Goal: Navigation & Orientation: Understand site structure

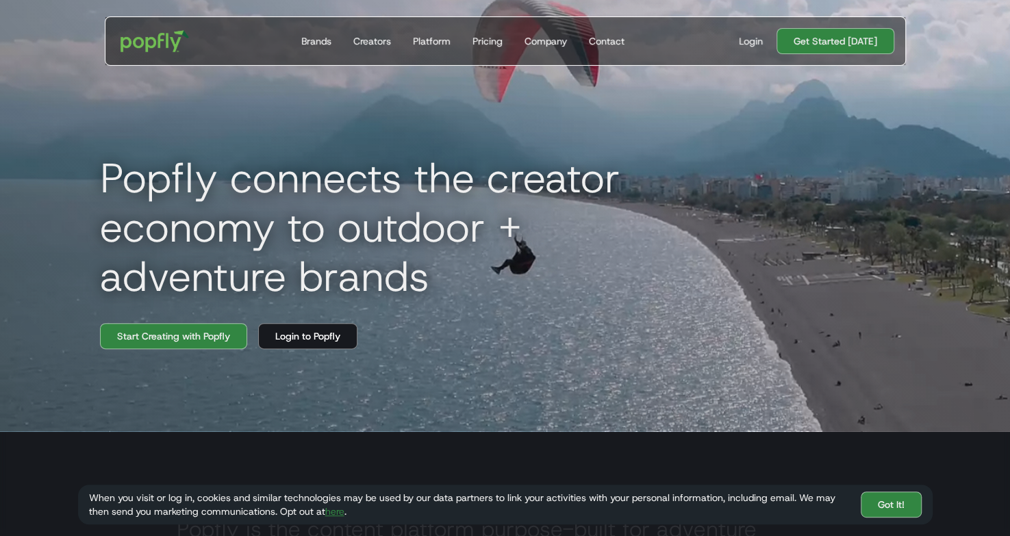
scroll to position [96, 0]
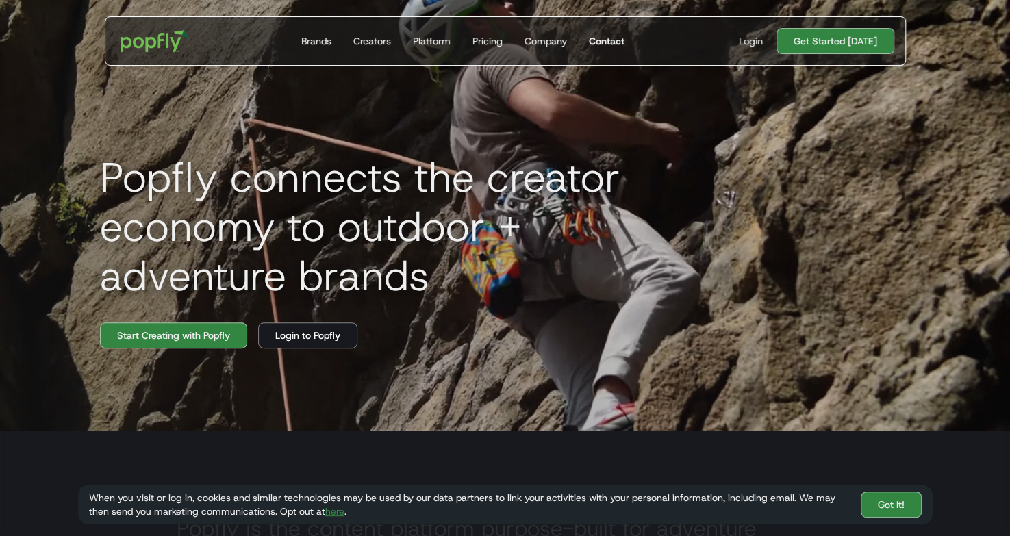
click at [609, 38] on div "Contact" at bounding box center [607, 41] width 36 height 14
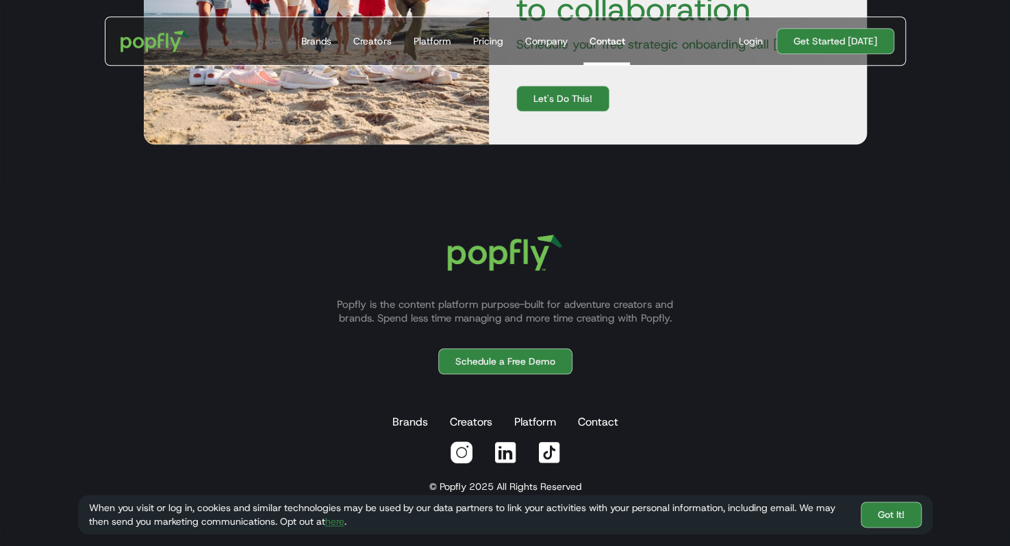
scroll to position [722, 0]
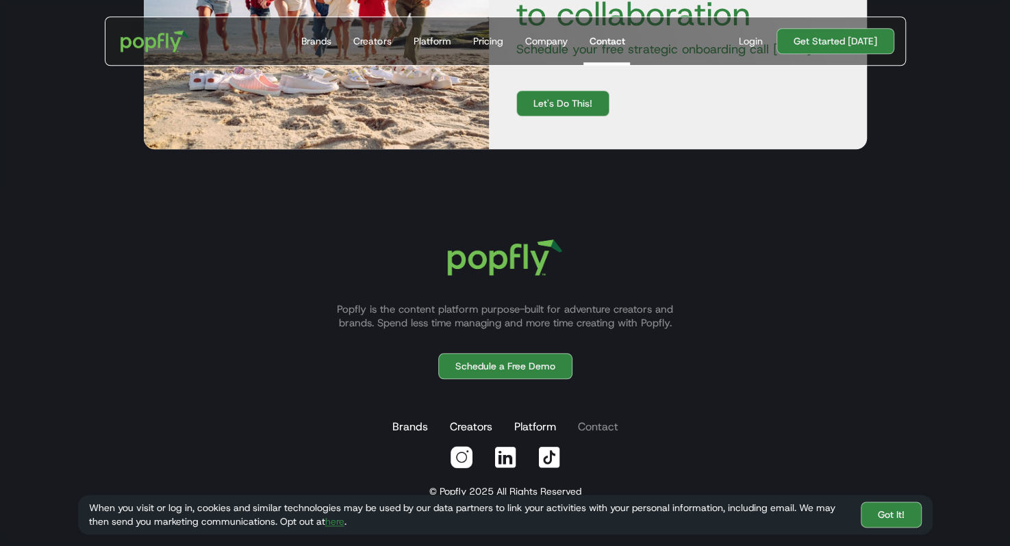
click at [606, 423] on link "Contact" at bounding box center [598, 427] width 46 height 27
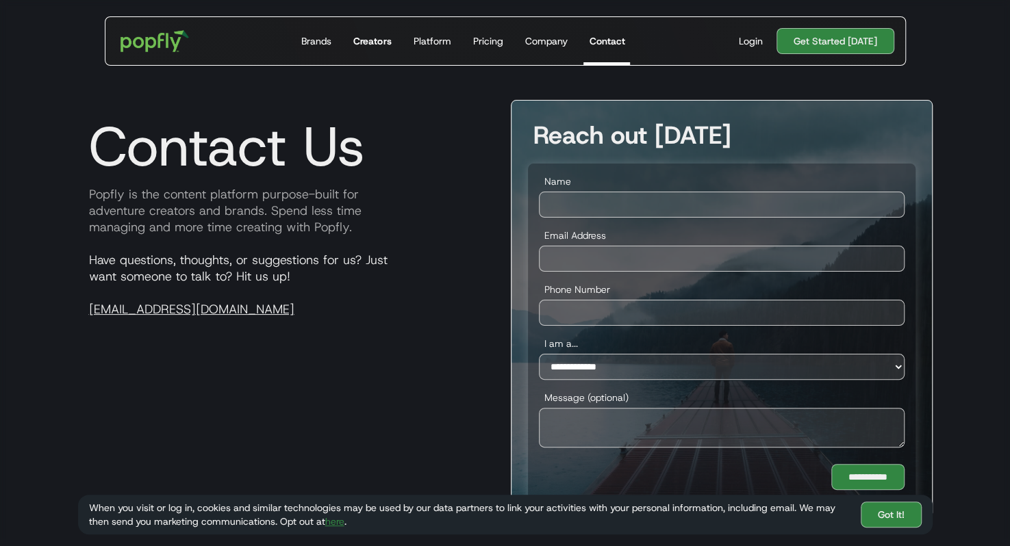
click at [382, 38] on div "Creators" at bounding box center [372, 41] width 38 height 14
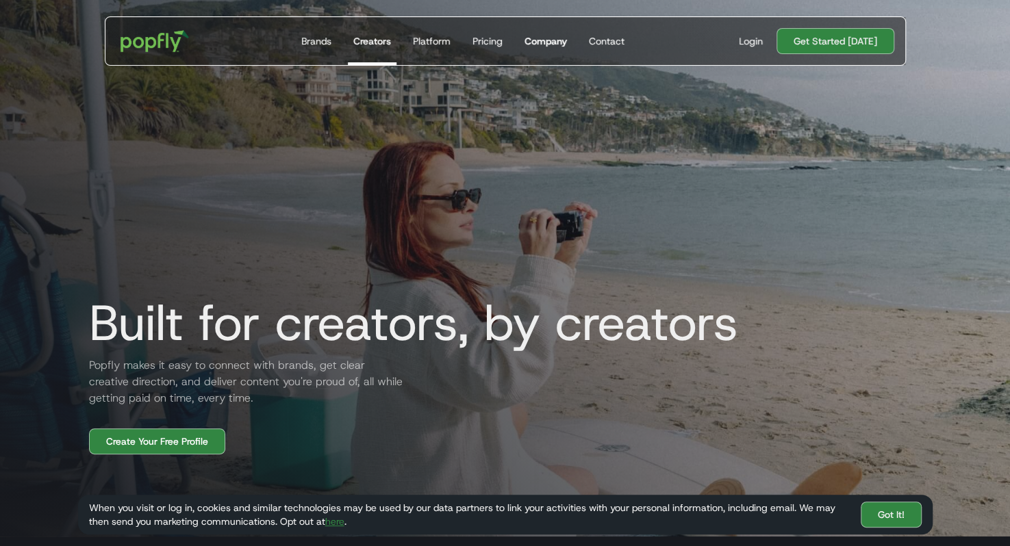
click at [557, 40] on div "Company" at bounding box center [546, 41] width 42 height 14
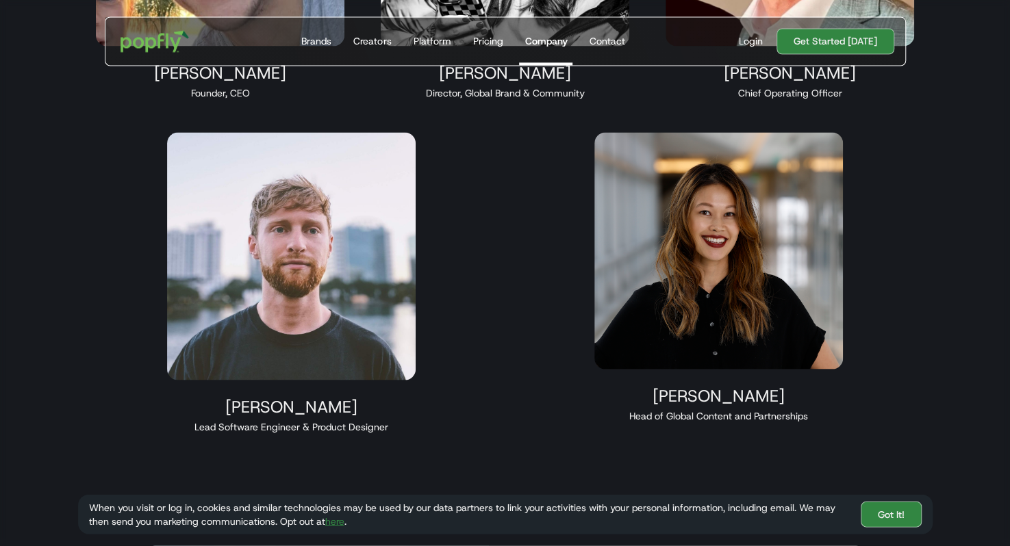
scroll to position [1455, 0]
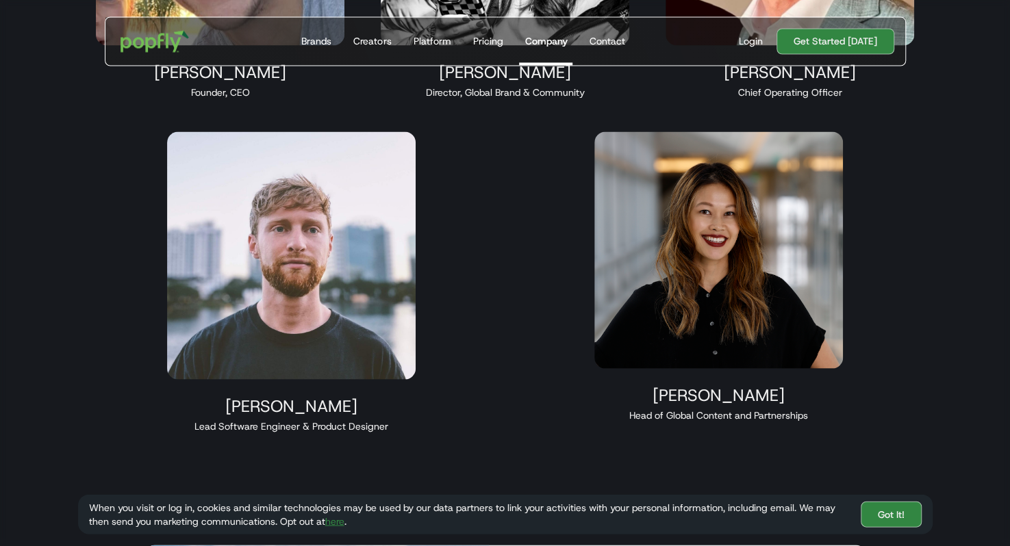
click at [740, 281] on img at bounding box center [718, 249] width 249 height 237
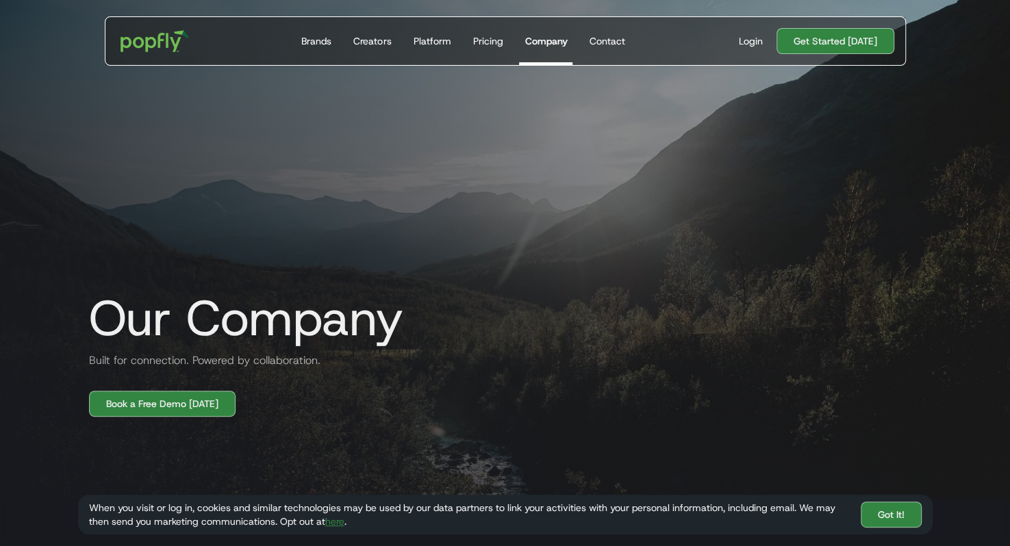
scroll to position [0, 0]
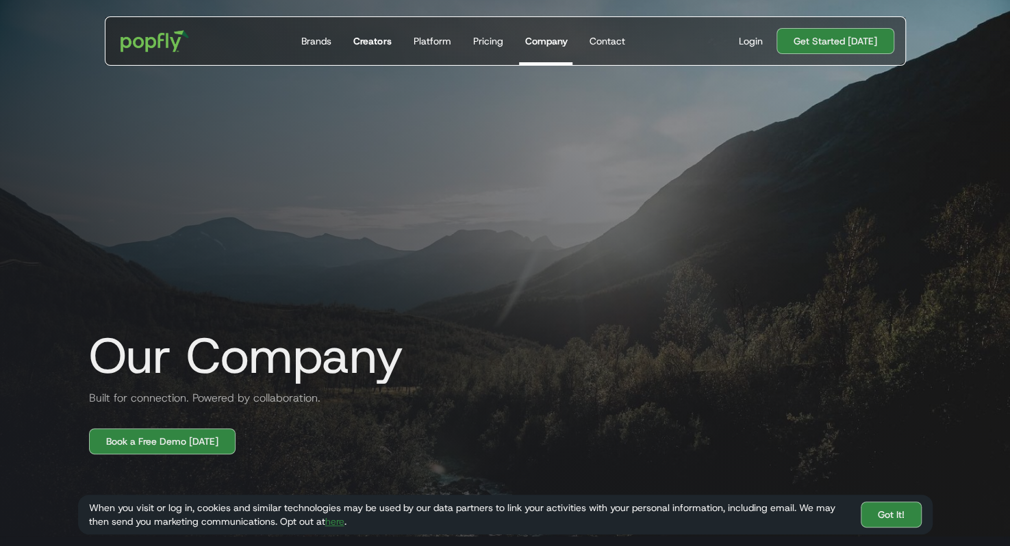
click at [364, 42] on div "Creators" at bounding box center [372, 41] width 38 height 14
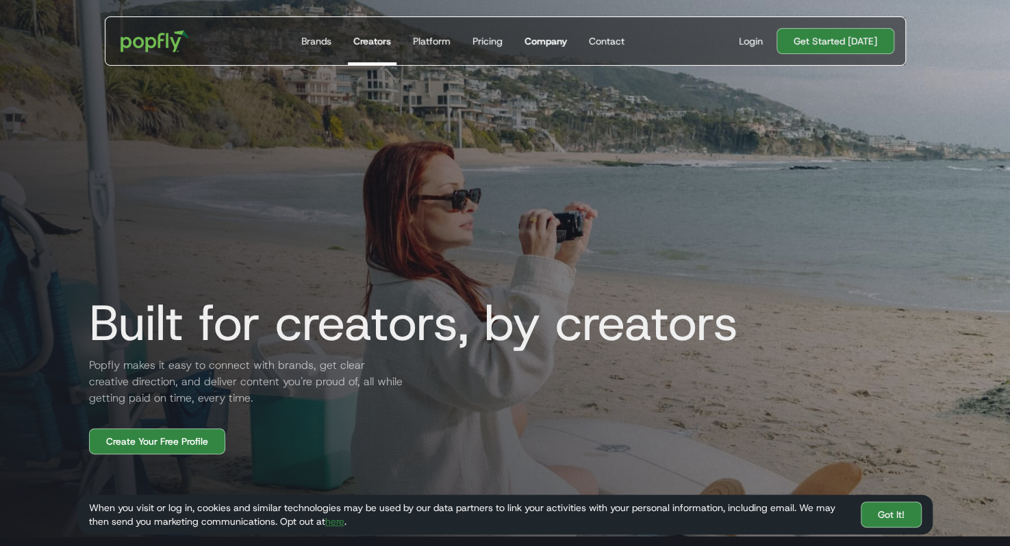
click at [551, 37] on div "Company" at bounding box center [546, 41] width 42 height 14
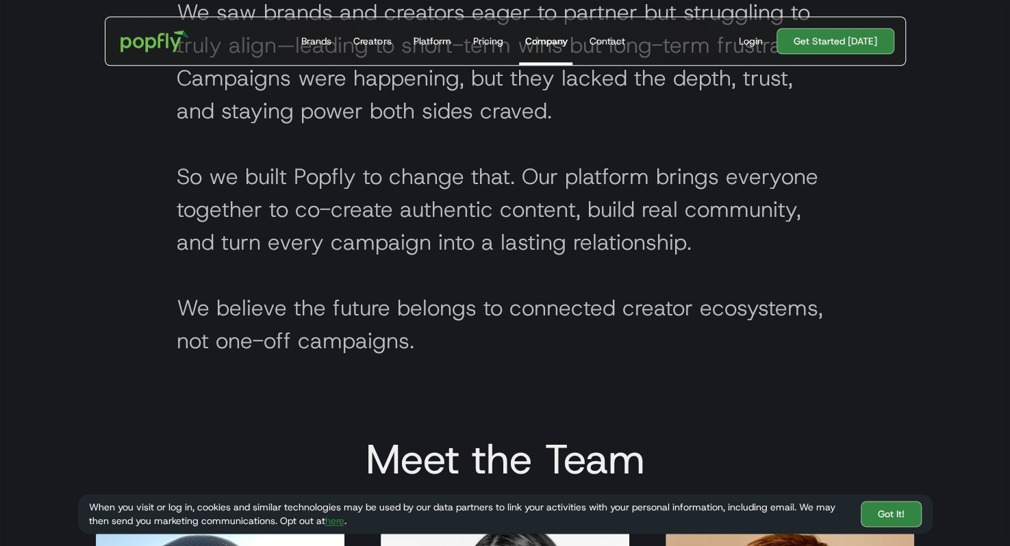
scroll to position [727, 0]
